Goal: Check status: Check status

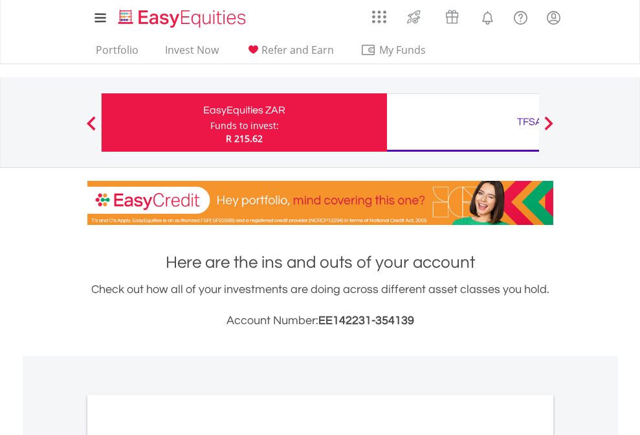
click at [210, 122] on div "Funds to invest:" at bounding box center [244, 125] width 69 height 13
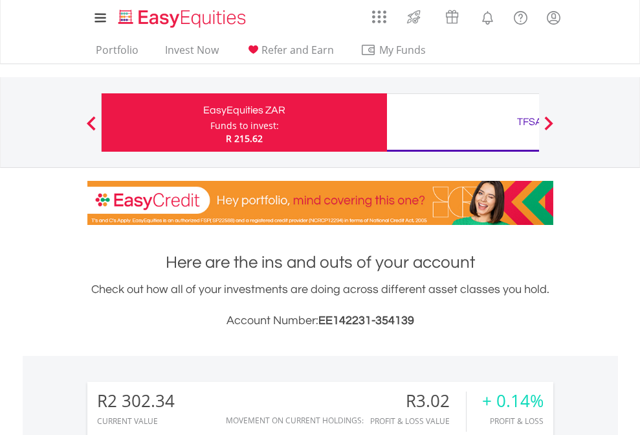
scroll to position [124, 203]
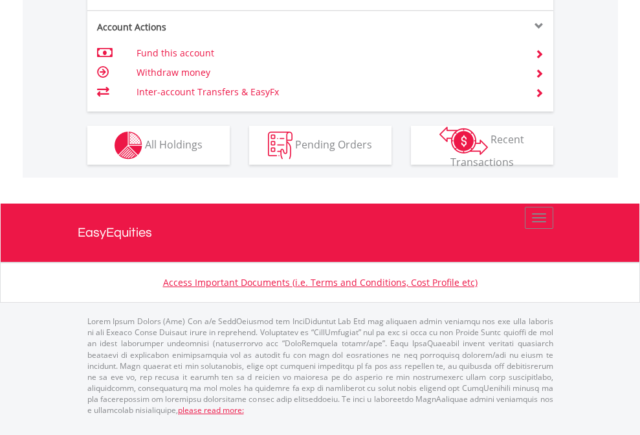
scroll to position [1208, 0]
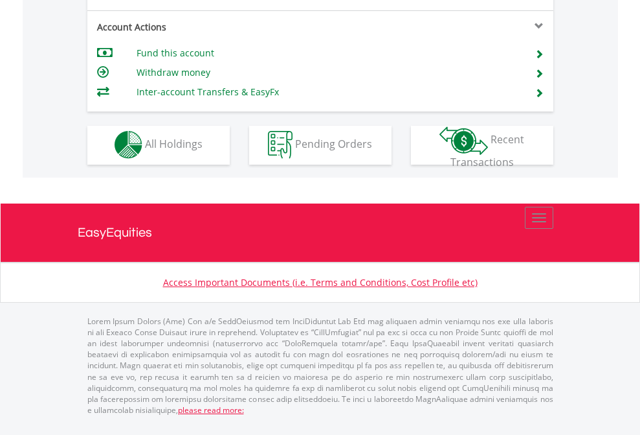
scroll to position [1104, 0]
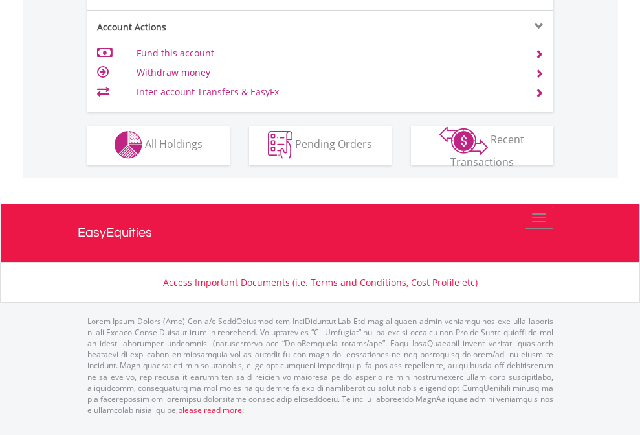
scroll to position [1211, 0]
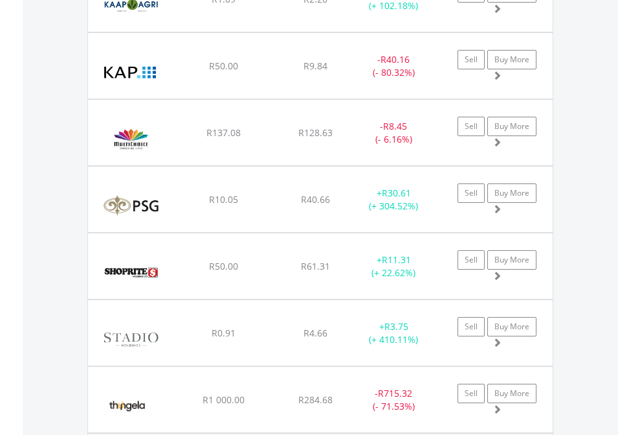
scroll to position [93, 0]
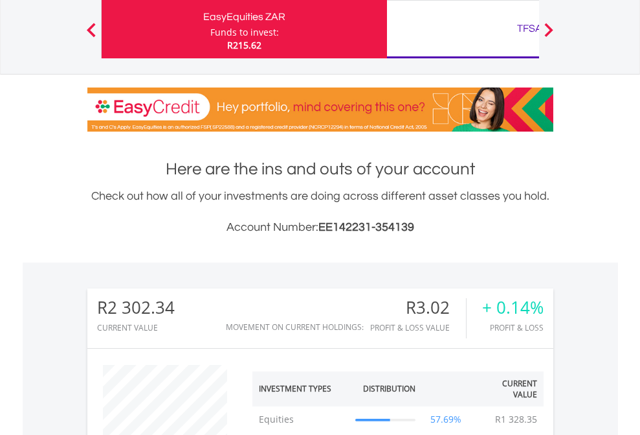
click at [463, 29] on div "TFSA" at bounding box center [530, 28] width 270 height 18
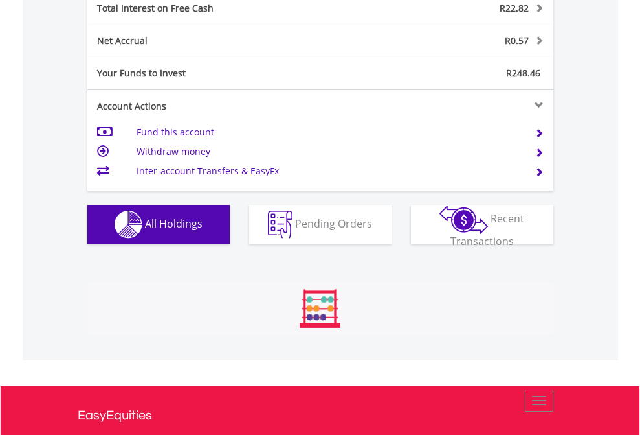
scroll to position [124, 203]
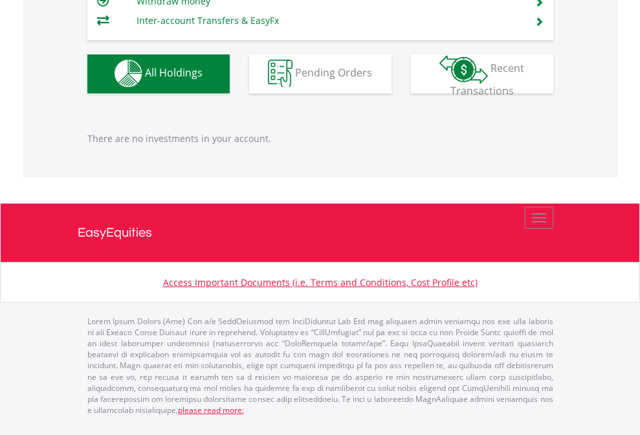
scroll to position [124, 203]
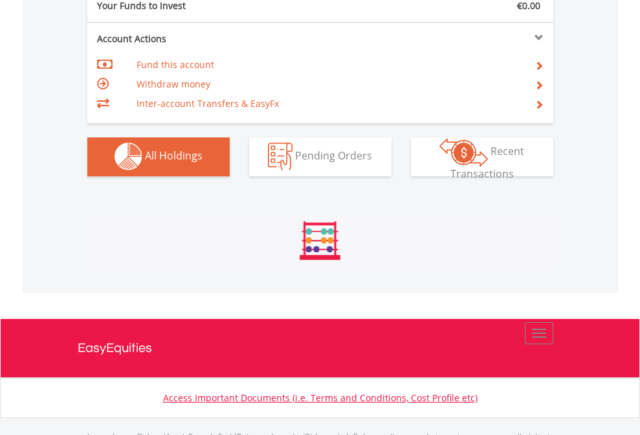
scroll to position [1282, 0]
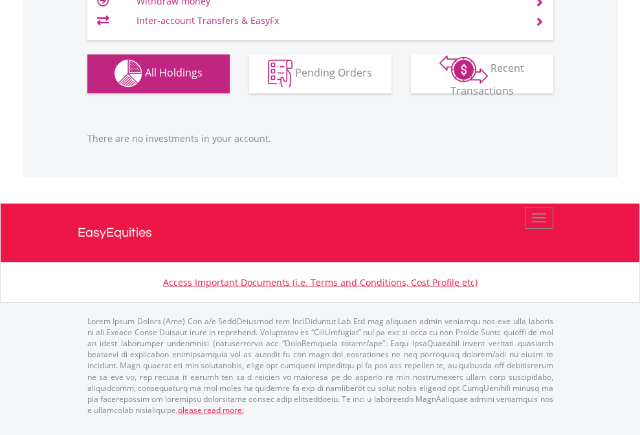
scroll to position [124, 203]
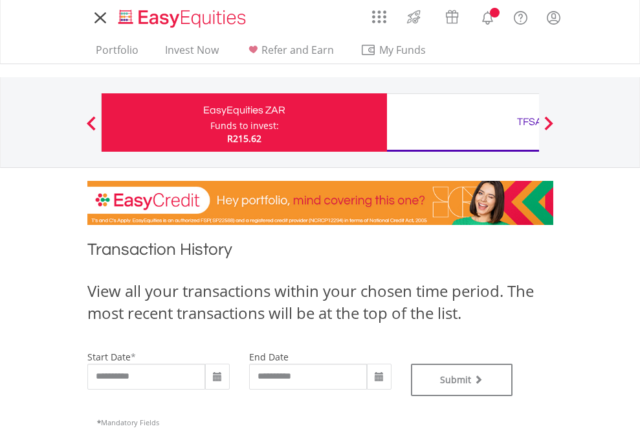
type input "**********"
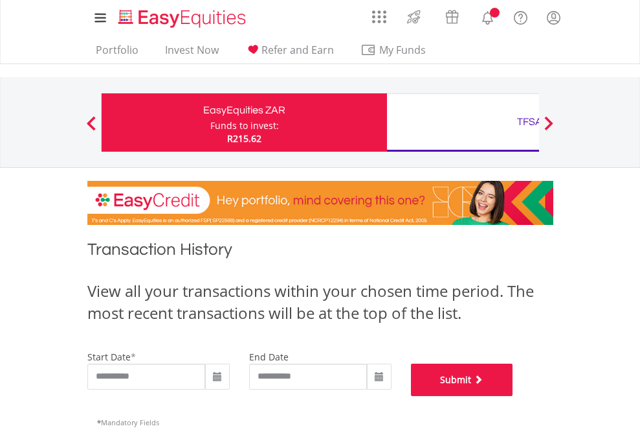
click at [514, 396] on button "Submit" at bounding box center [462, 379] width 102 height 32
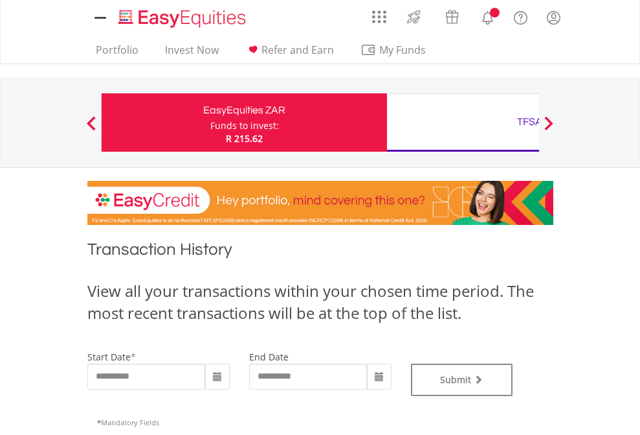
click at [463, 122] on div "TFSA" at bounding box center [530, 122] width 270 height 18
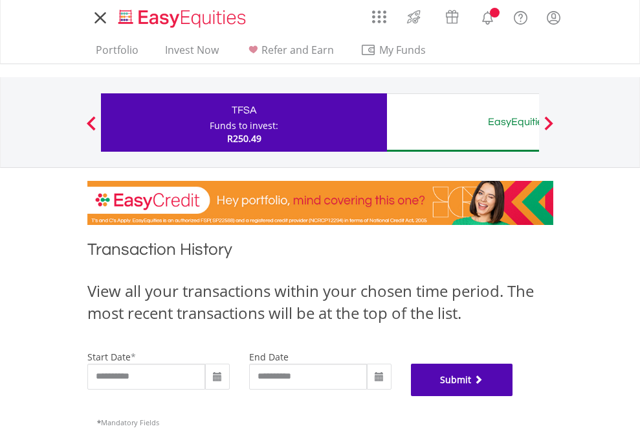
click at [514, 396] on button "Submit" at bounding box center [462, 379] width 102 height 32
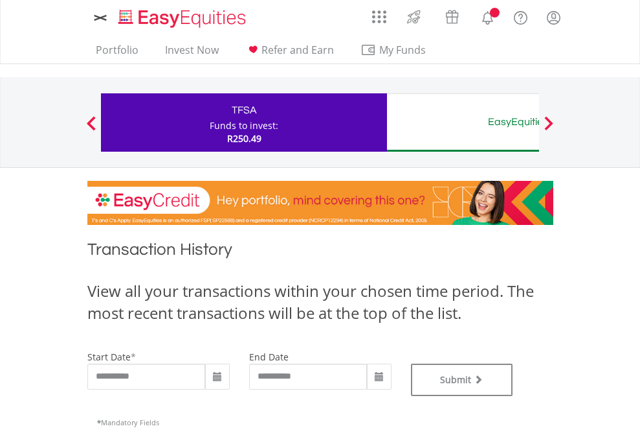
click at [463, 122] on div "EasyEquities AUD" at bounding box center [530, 122] width 270 height 18
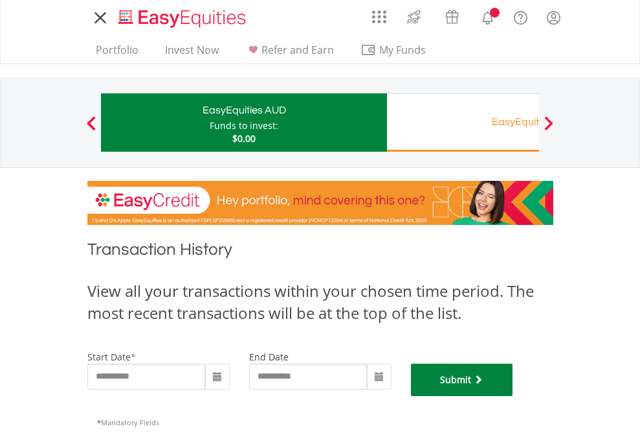
click at [514, 396] on button "Submit" at bounding box center [462, 379] width 102 height 32
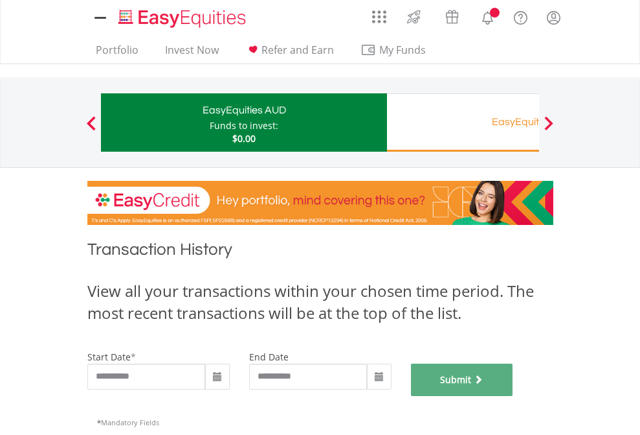
scroll to position [525, 0]
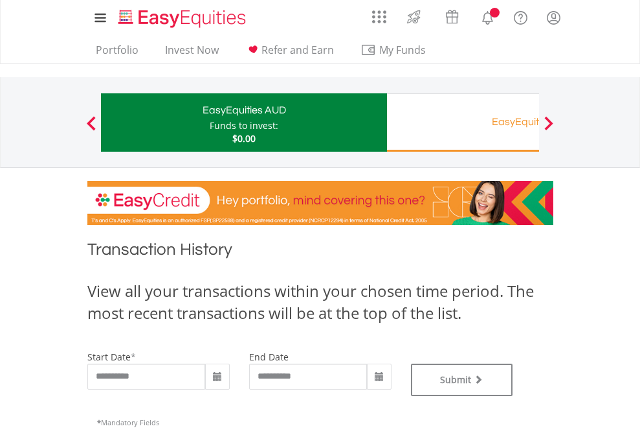
click at [210, 122] on div "Funds to invest:" at bounding box center [244, 125] width 69 height 13
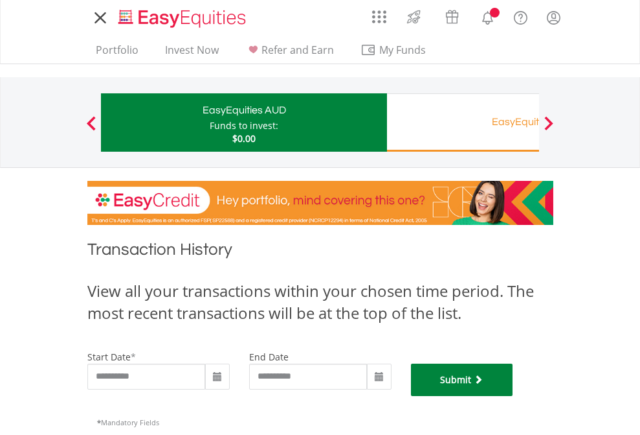
click at [514, 396] on button "Submit" at bounding box center [462, 379] width 102 height 32
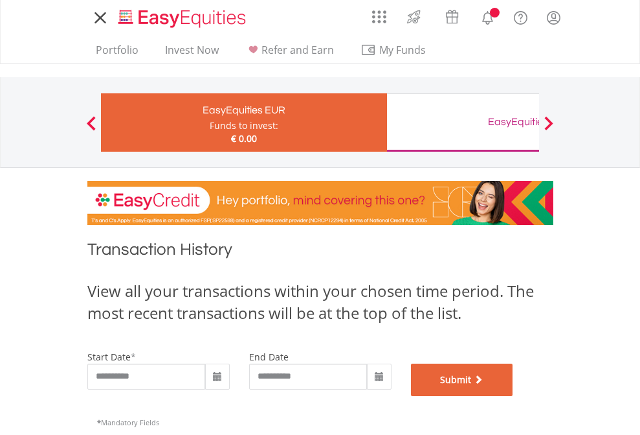
click at [514, 396] on button "Submit" at bounding box center [462, 379] width 102 height 32
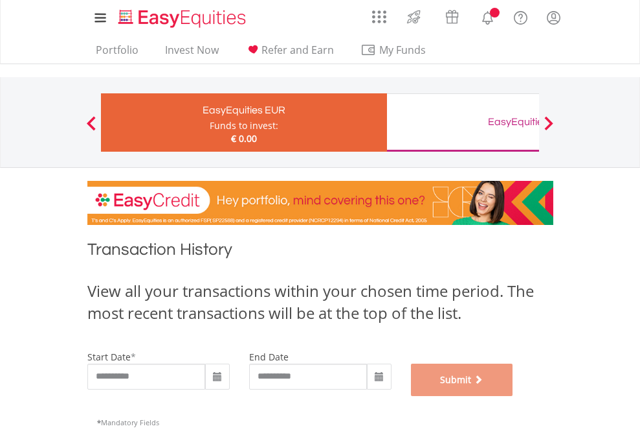
scroll to position [525, 0]
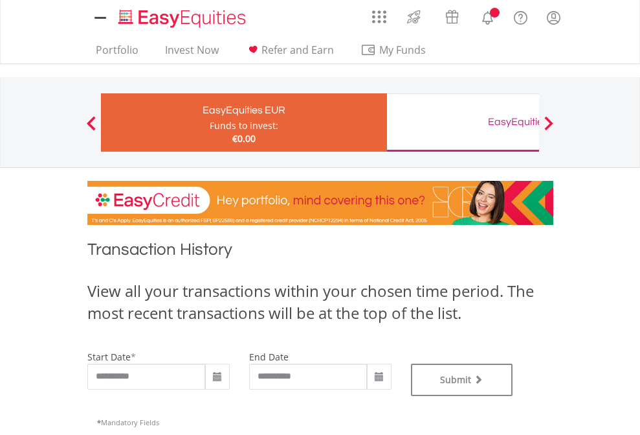
click at [463, 122] on div "EasyEquities GBP" at bounding box center [530, 122] width 270 height 18
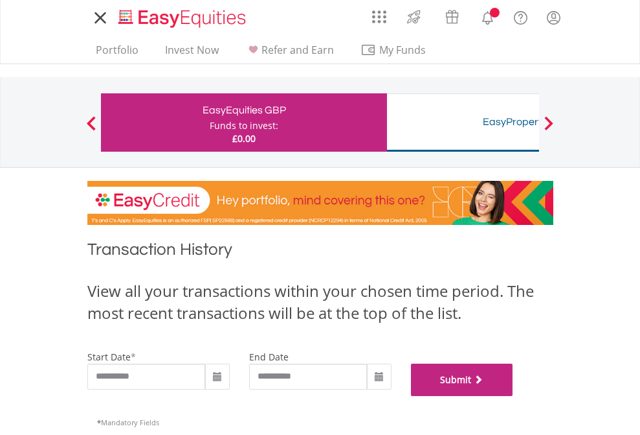
click at [514, 396] on button "Submit" at bounding box center [462, 379] width 102 height 32
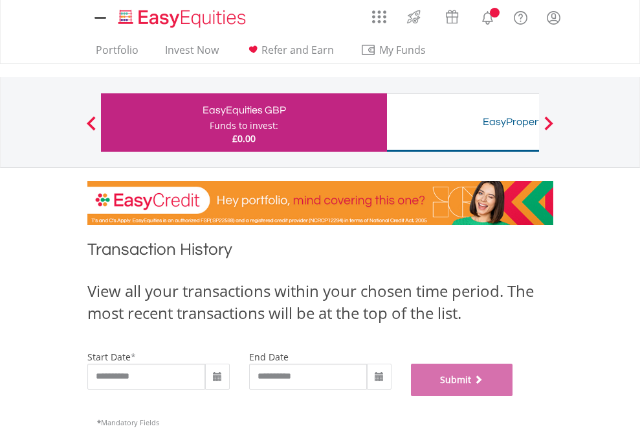
scroll to position [525, 0]
